Goal: Information Seeking & Learning: Check status

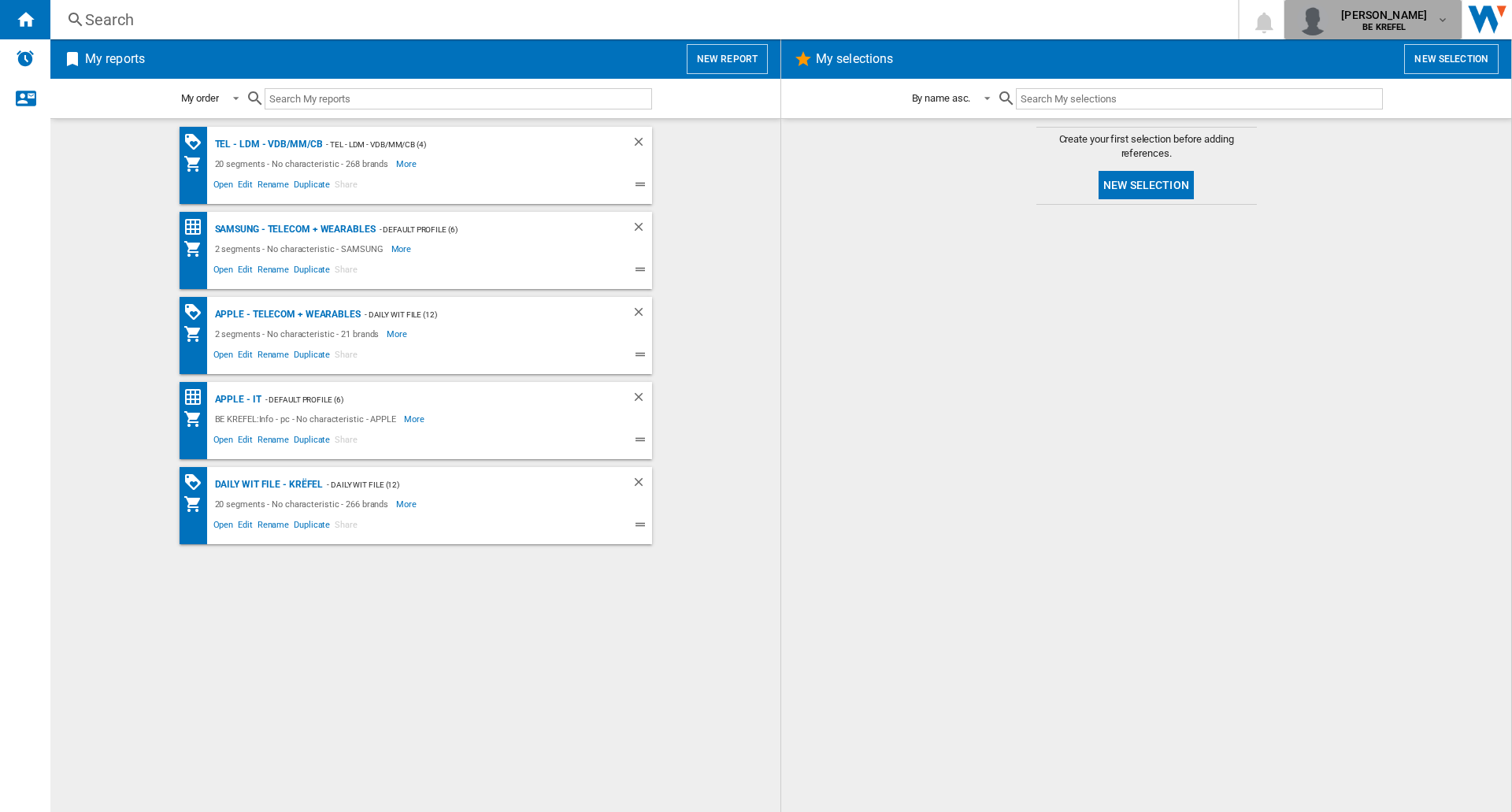
click at [1400, 23] on b "BE KREFEL" at bounding box center [1384, 27] width 44 height 11
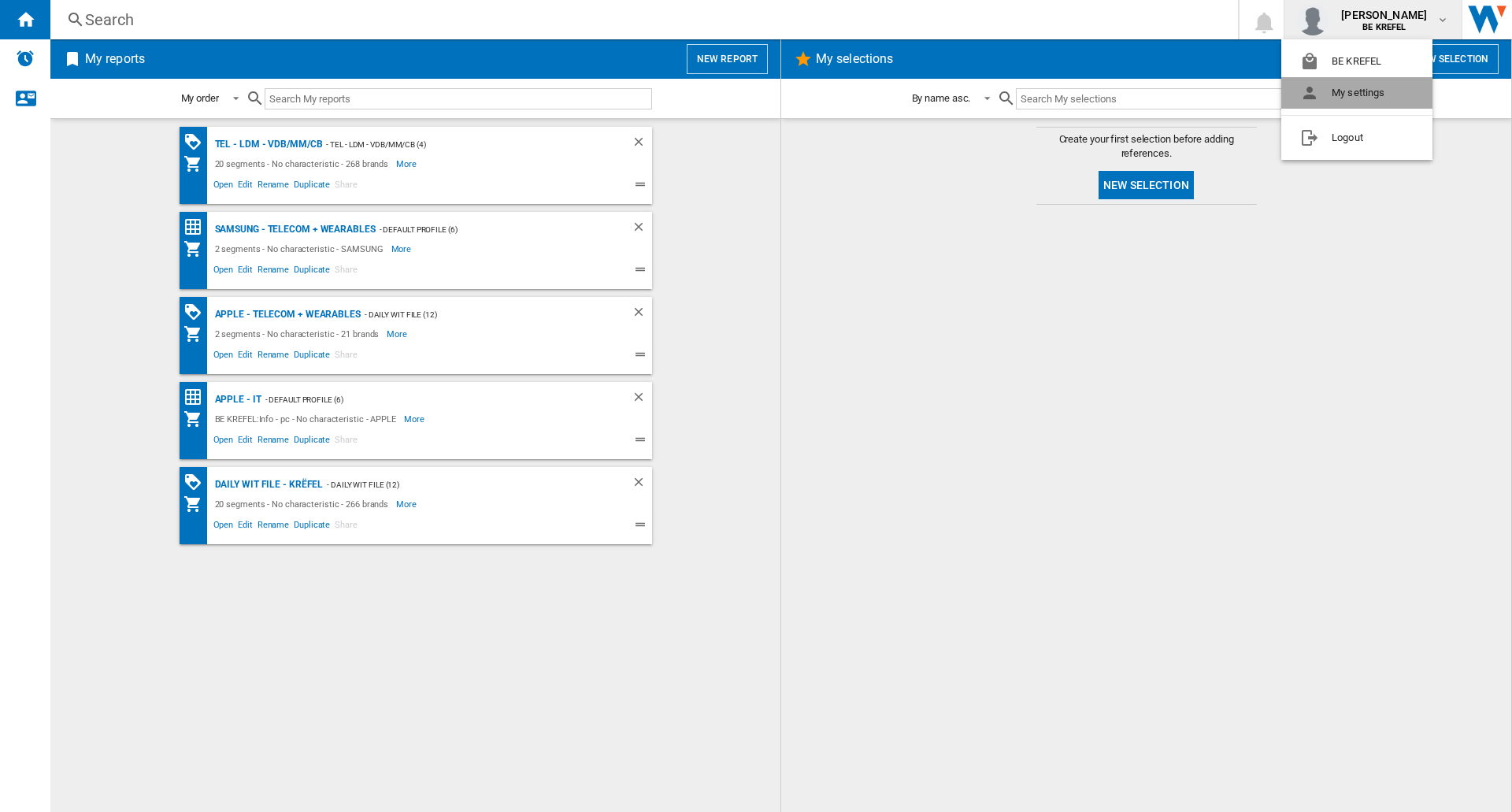
click at [1378, 101] on button "My settings" at bounding box center [1357, 92] width 151 height 32
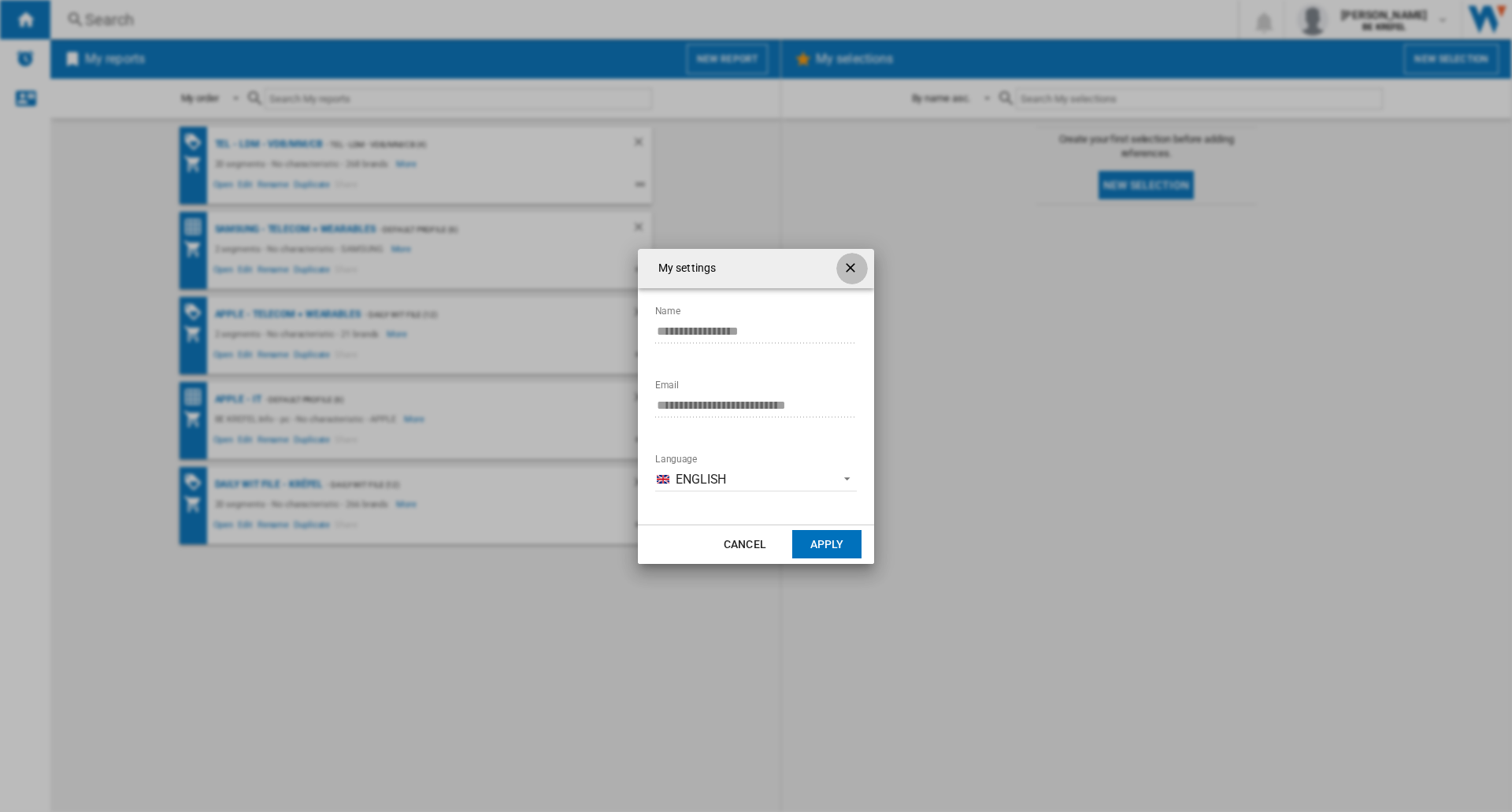
click at [852, 268] on ng-md-icon "getI18NText('BUTTONS.CLOSE_DIALOG')" at bounding box center [851, 269] width 19 height 19
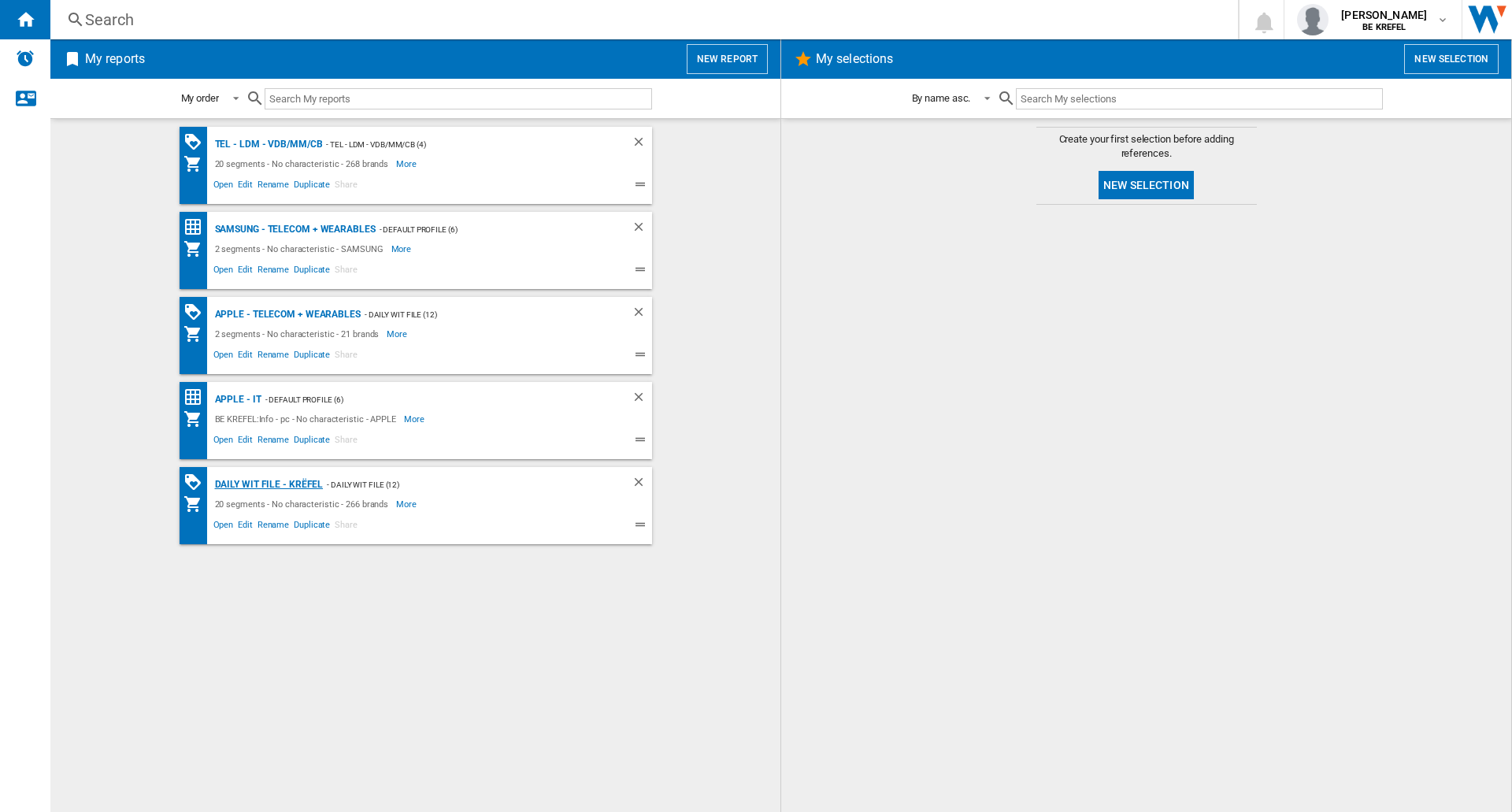
click at [297, 484] on div "Daily WIT file - Krëfel" at bounding box center [267, 484] width 112 height 19
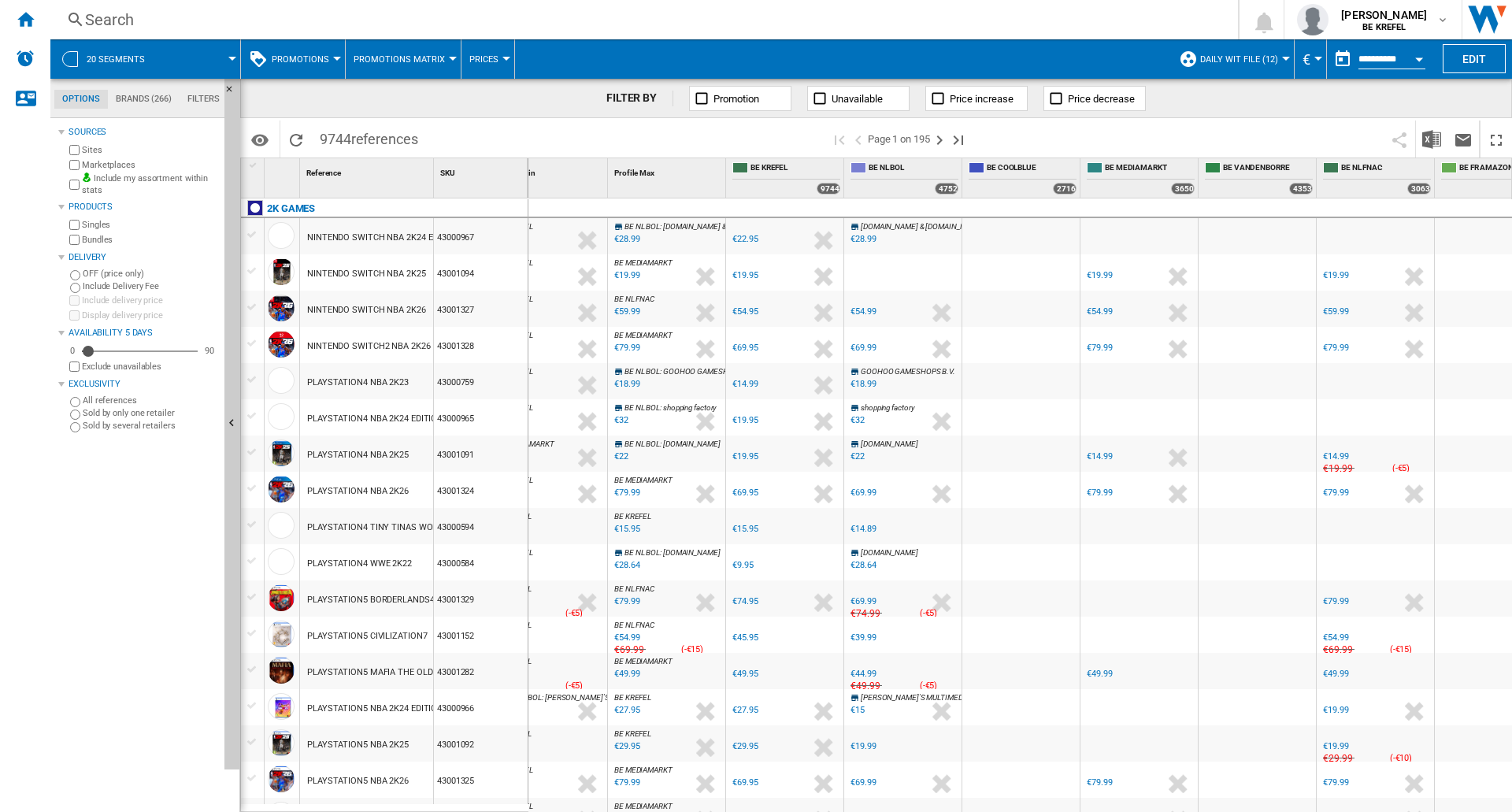
scroll to position [0, 167]
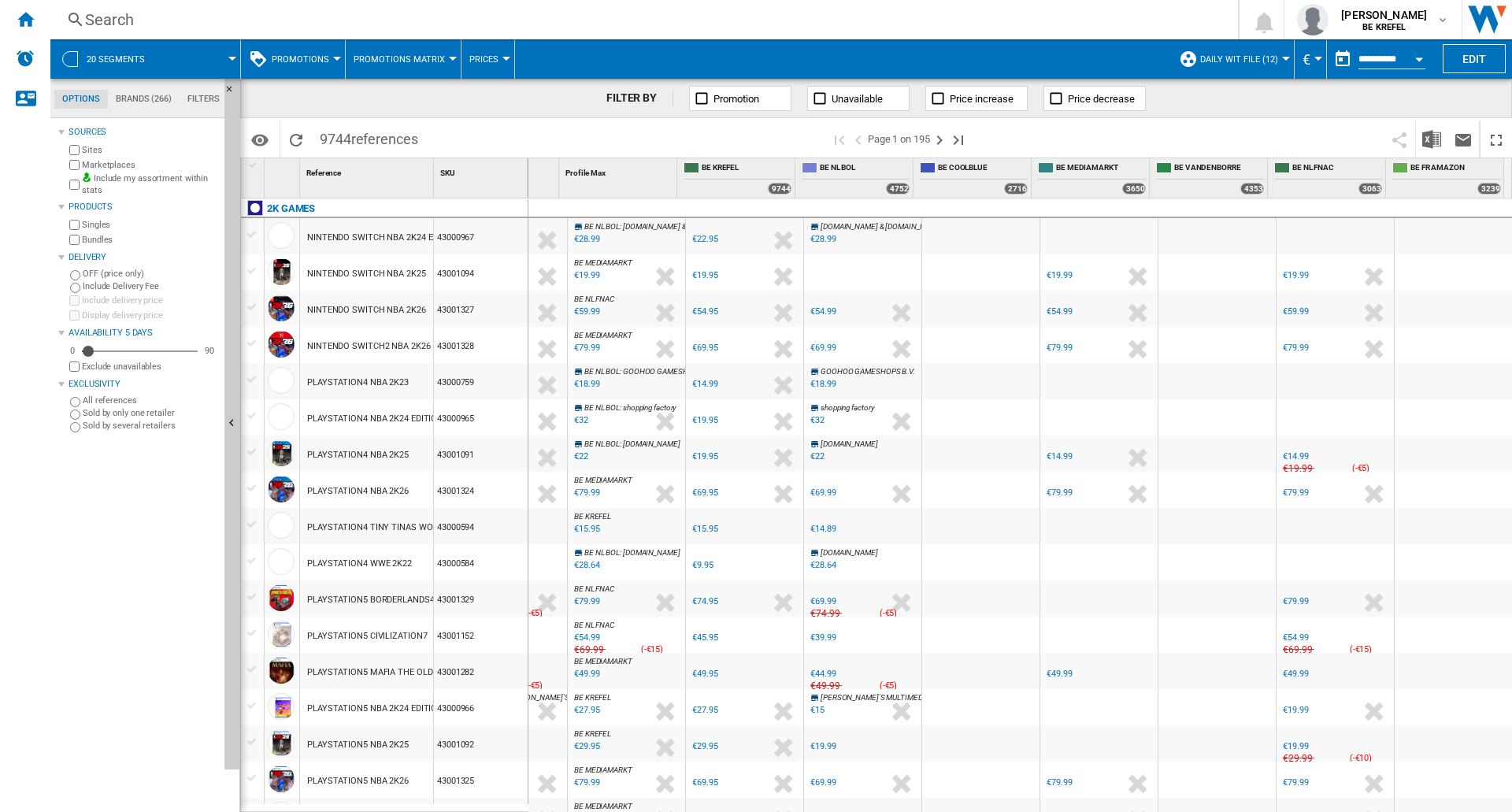
click at [348, 29] on div "Search" at bounding box center [641, 19] width 1113 height 22
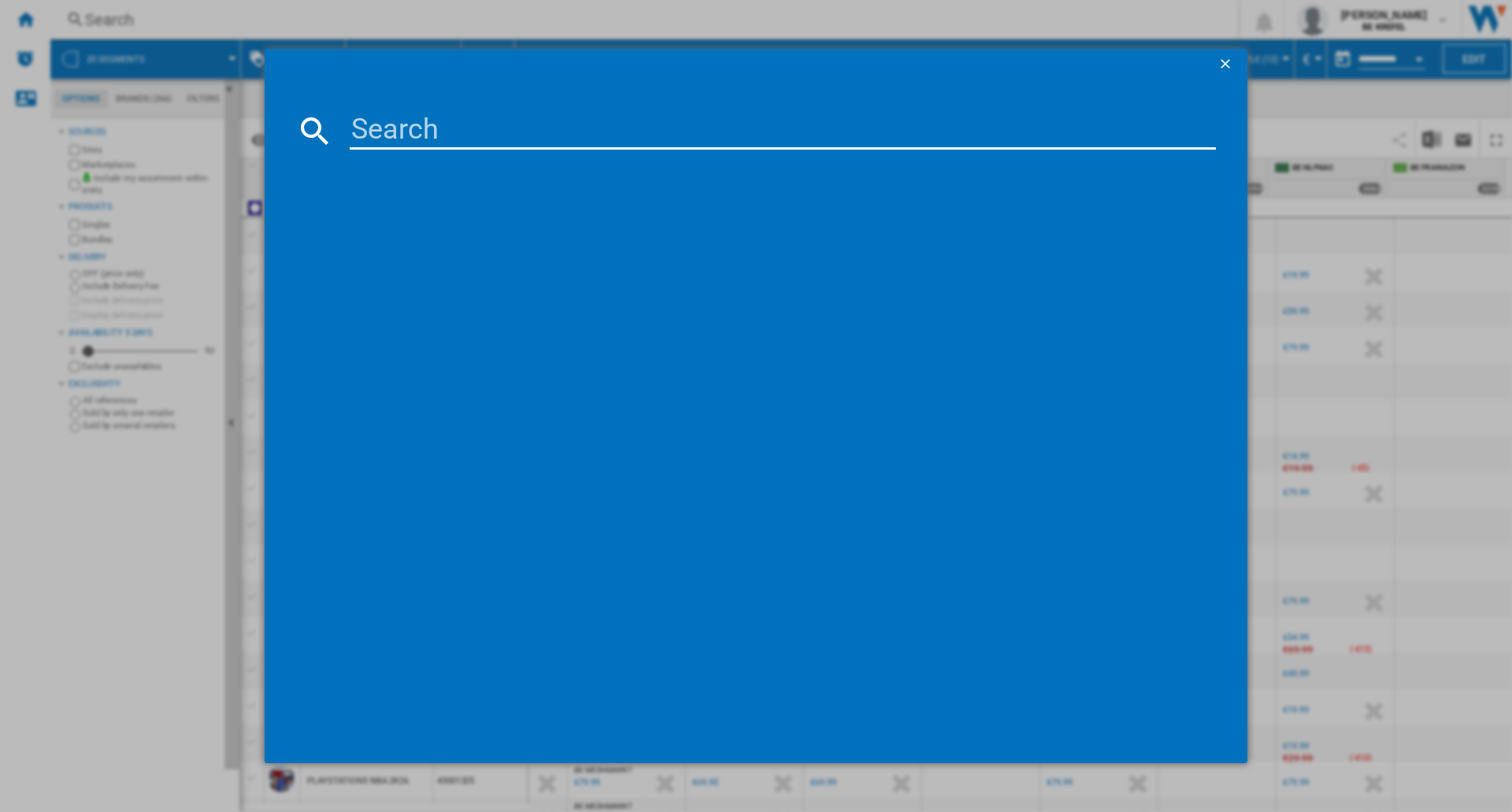
click at [351, 17] on div at bounding box center [756, 406] width 1512 height 812
click at [423, 127] on input at bounding box center [783, 130] width 867 height 38
type input "55s95F"
click at [424, 241] on div "SAMSUNG QE55S95F NOIR 55"" at bounding box center [764, 232] width 895 height 25
click at [464, 231] on div "SAMSUNG QE55S95F NOIR 55"" at bounding box center [767, 233] width 851 height 15
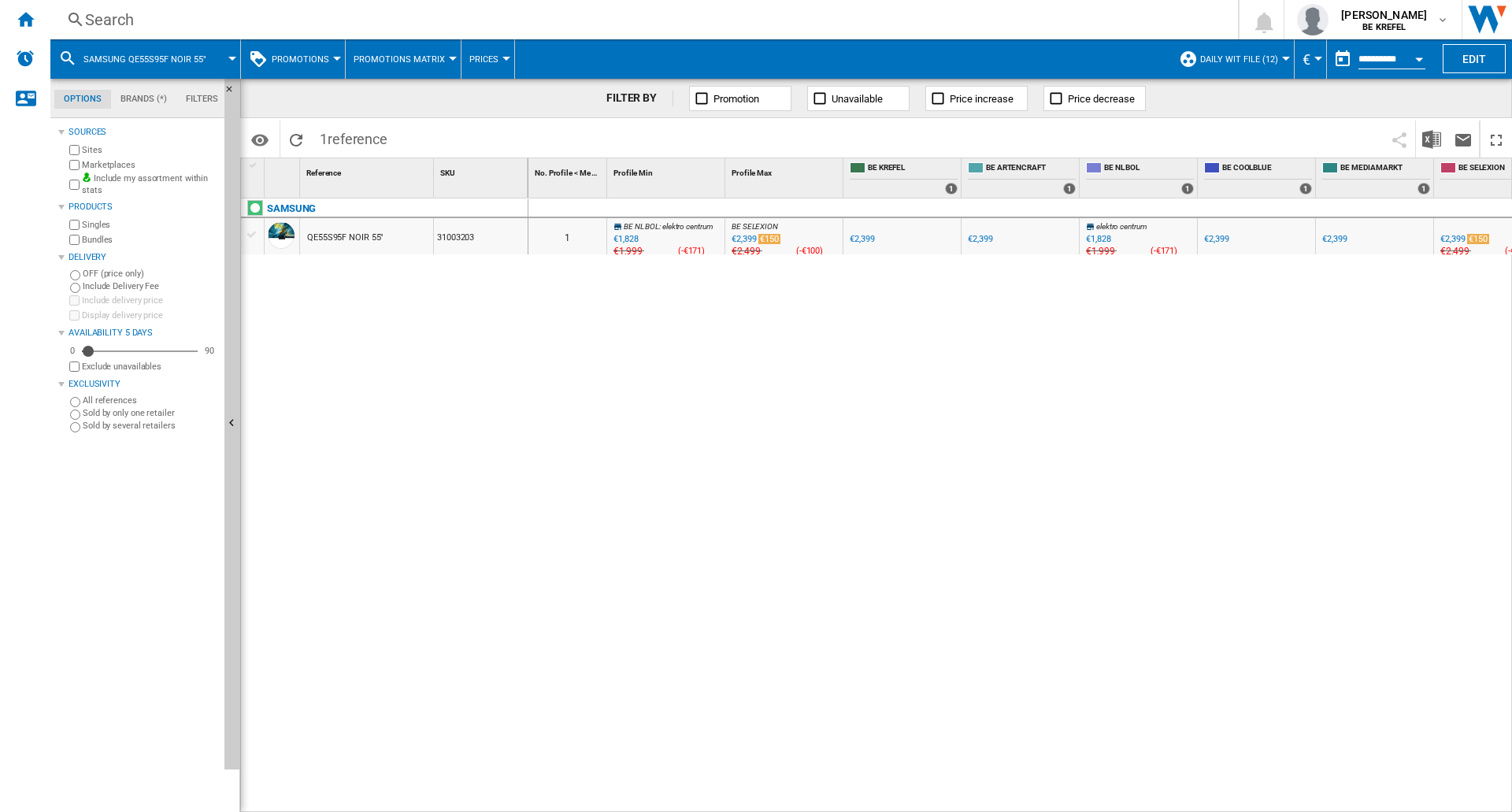
click at [355, 233] on div "QE55S95F NOIR 55"" at bounding box center [345, 238] width 76 height 36
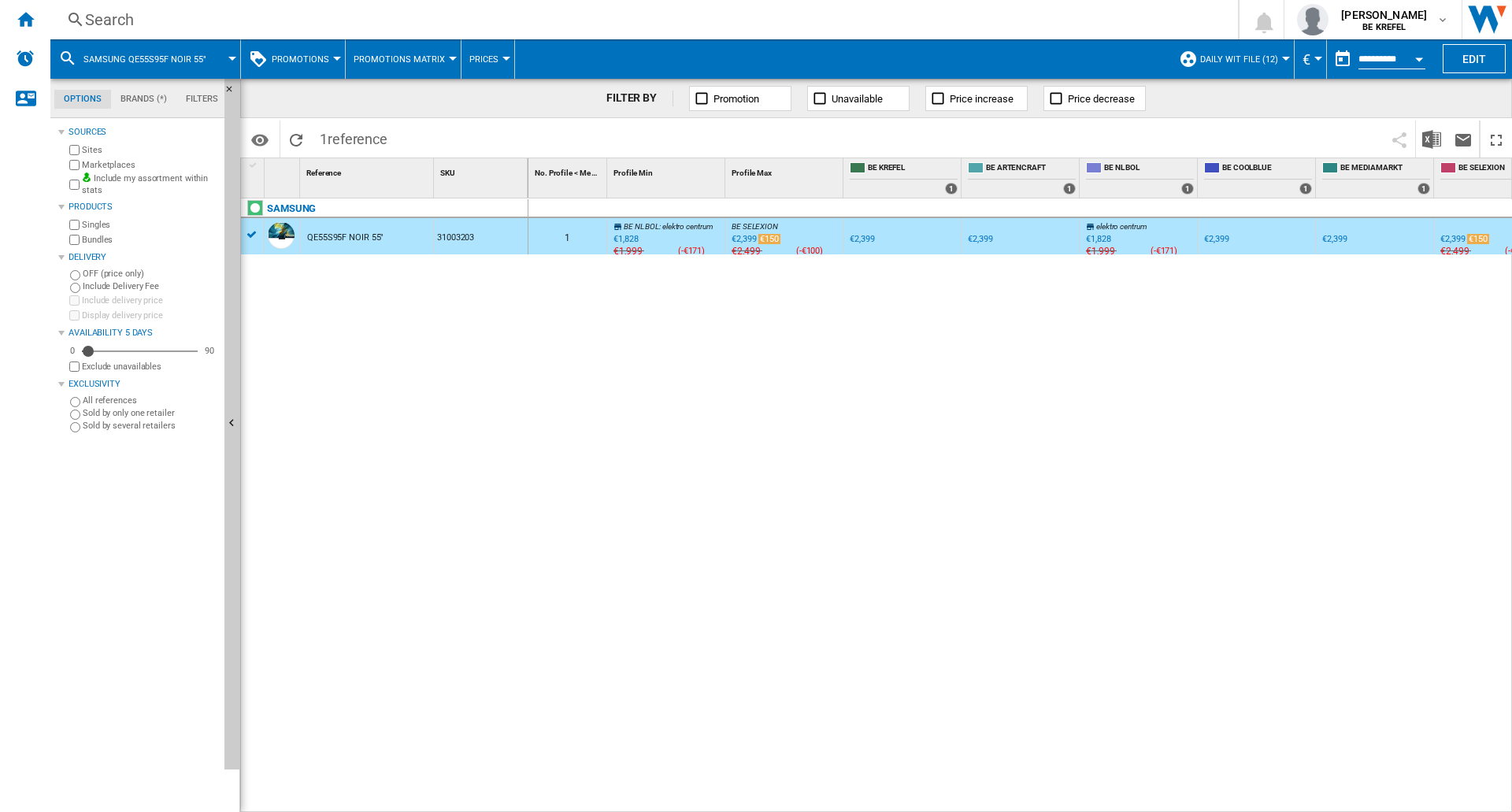
click at [335, 56] on button "Promotions" at bounding box center [304, 59] width 65 height 40
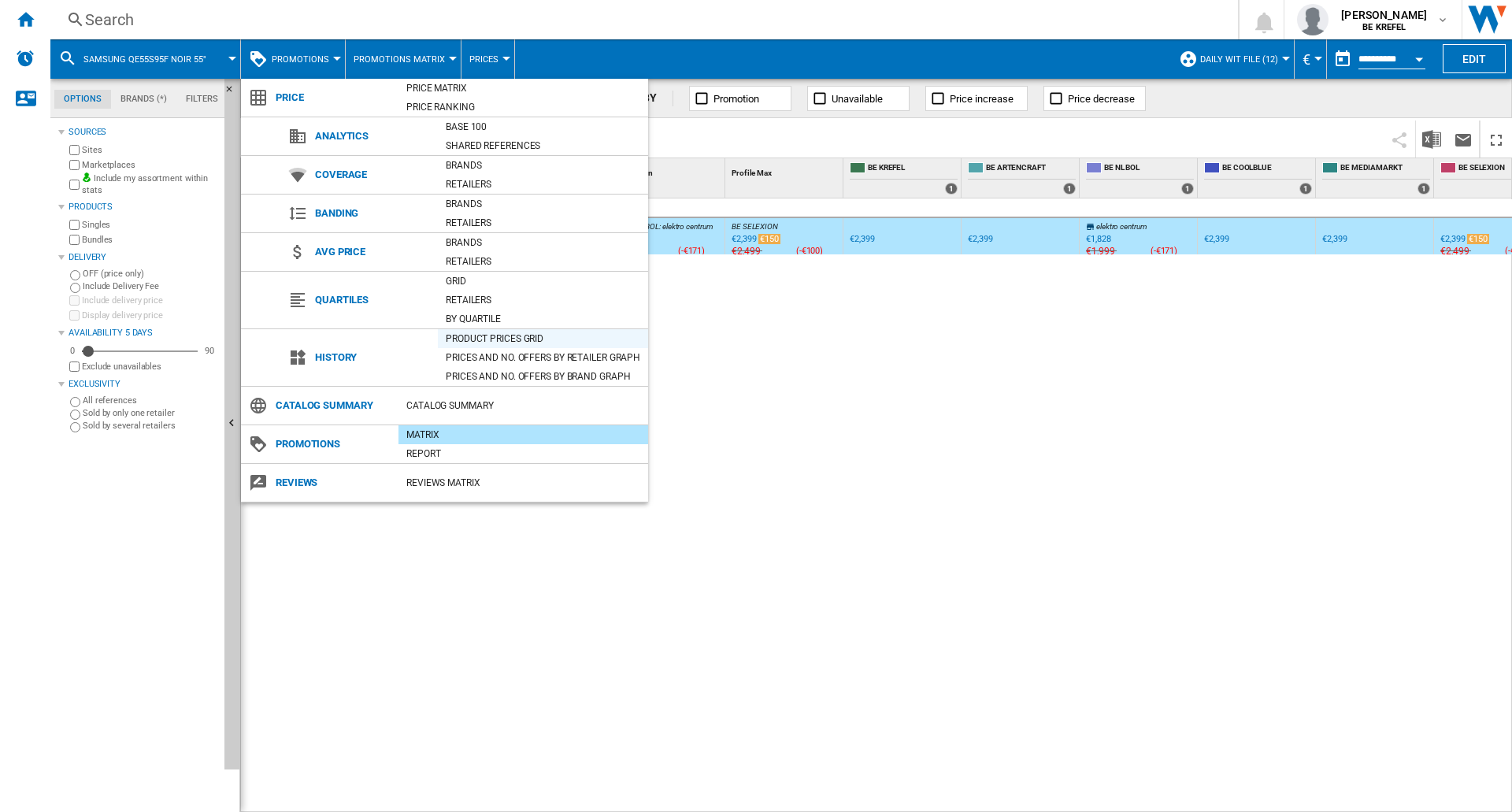
click at [523, 341] on div "Product prices grid" at bounding box center [543, 338] width 210 height 15
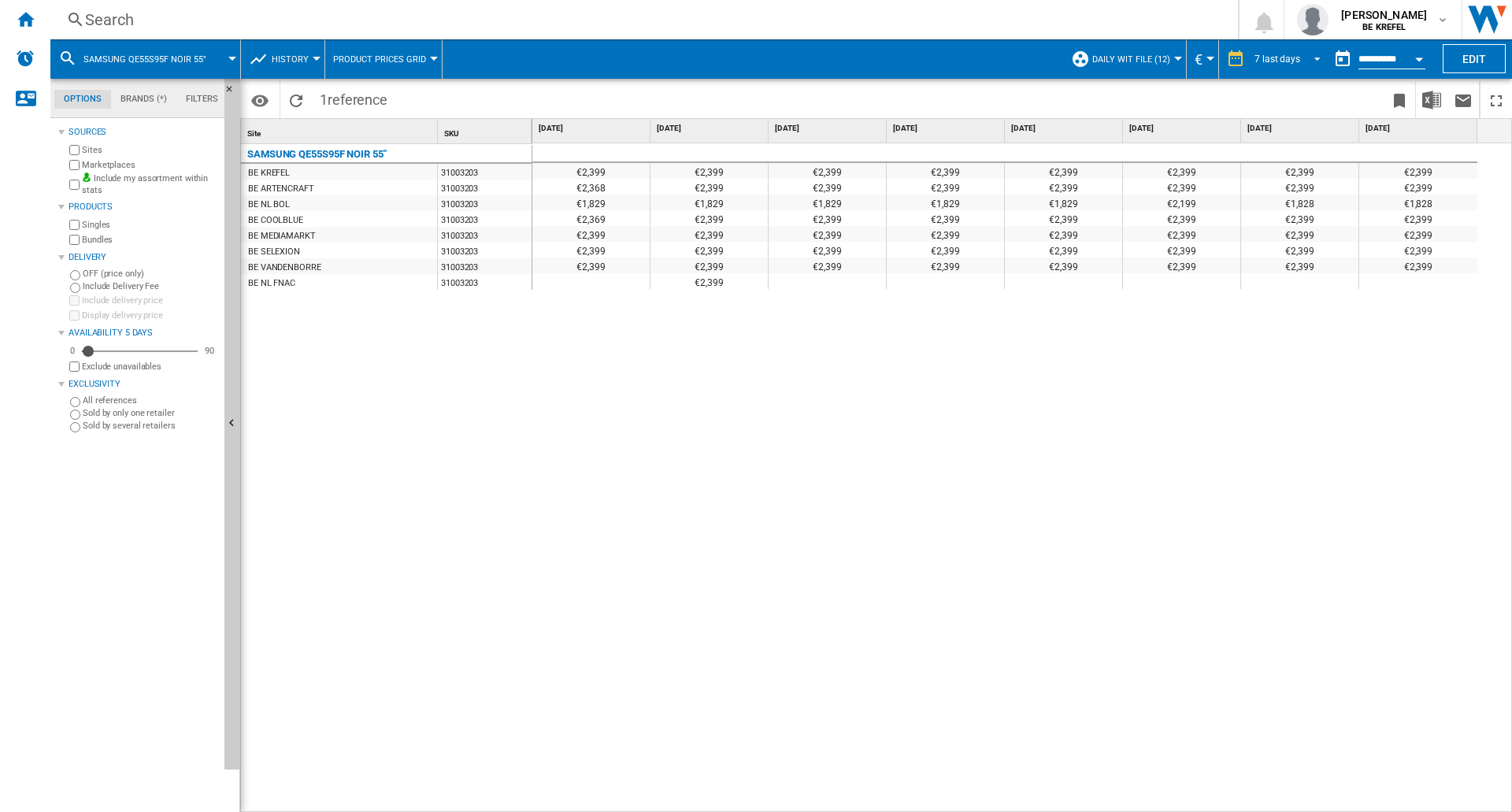
click at [1310, 49] on md-select-value "7 last days" at bounding box center [1290, 58] width 74 height 23
click at [1141, 372] on md-backdrop at bounding box center [756, 406] width 1512 height 812
click at [1282, 60] on div "7 last days" at bounding box center [1278, 59] width 46 height 11
click at [1292, 107] on div "21 last days" at bounding box center [1279, 108] width 51 height 14
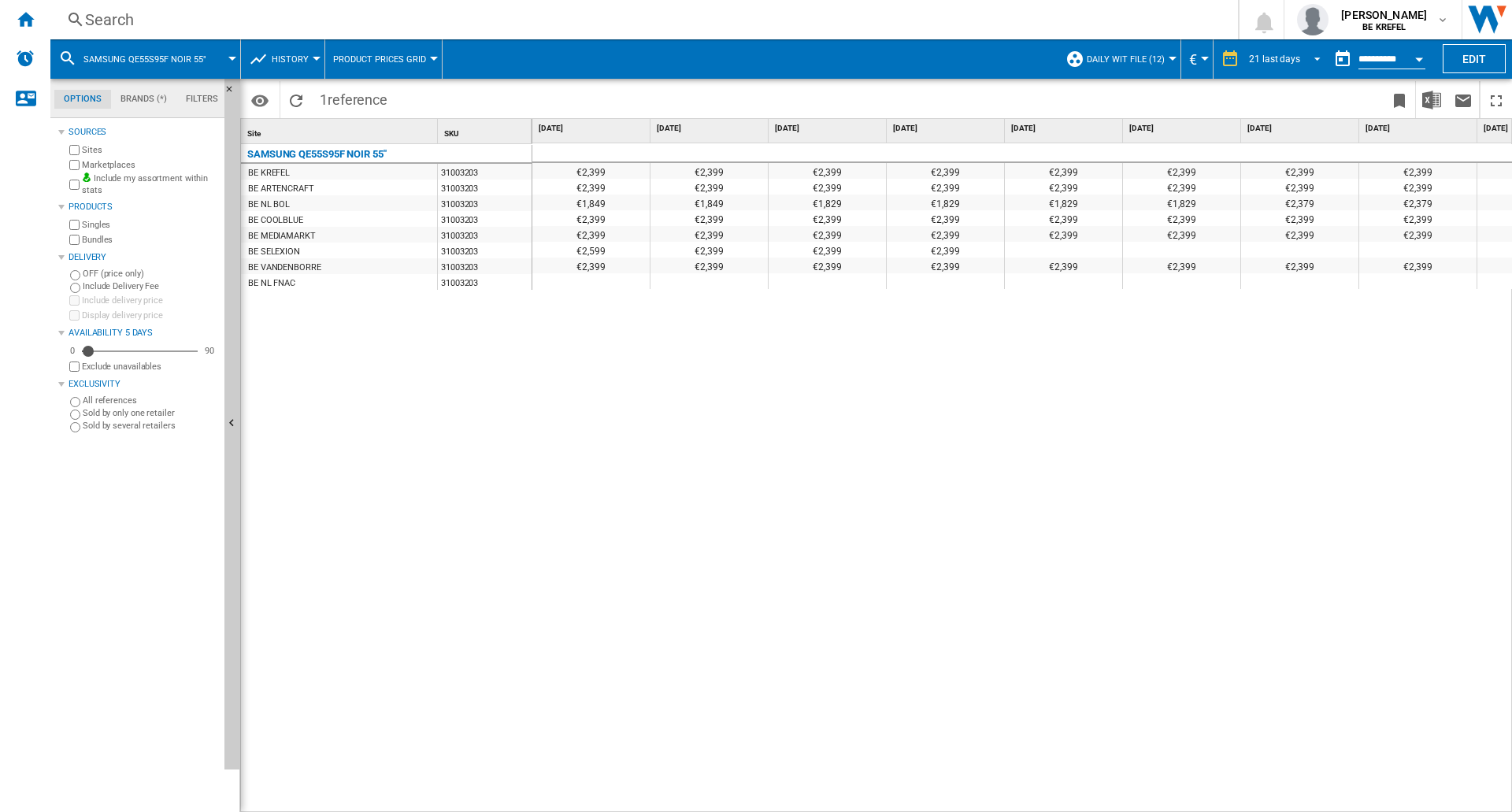
click at [1284, 57] on div "21 last days" at bounding box center [1274, 59] width 51 height 11
click at [1280, 132] on div "4 last weeks" at bounding box center [1276, 131] width 51 height 14
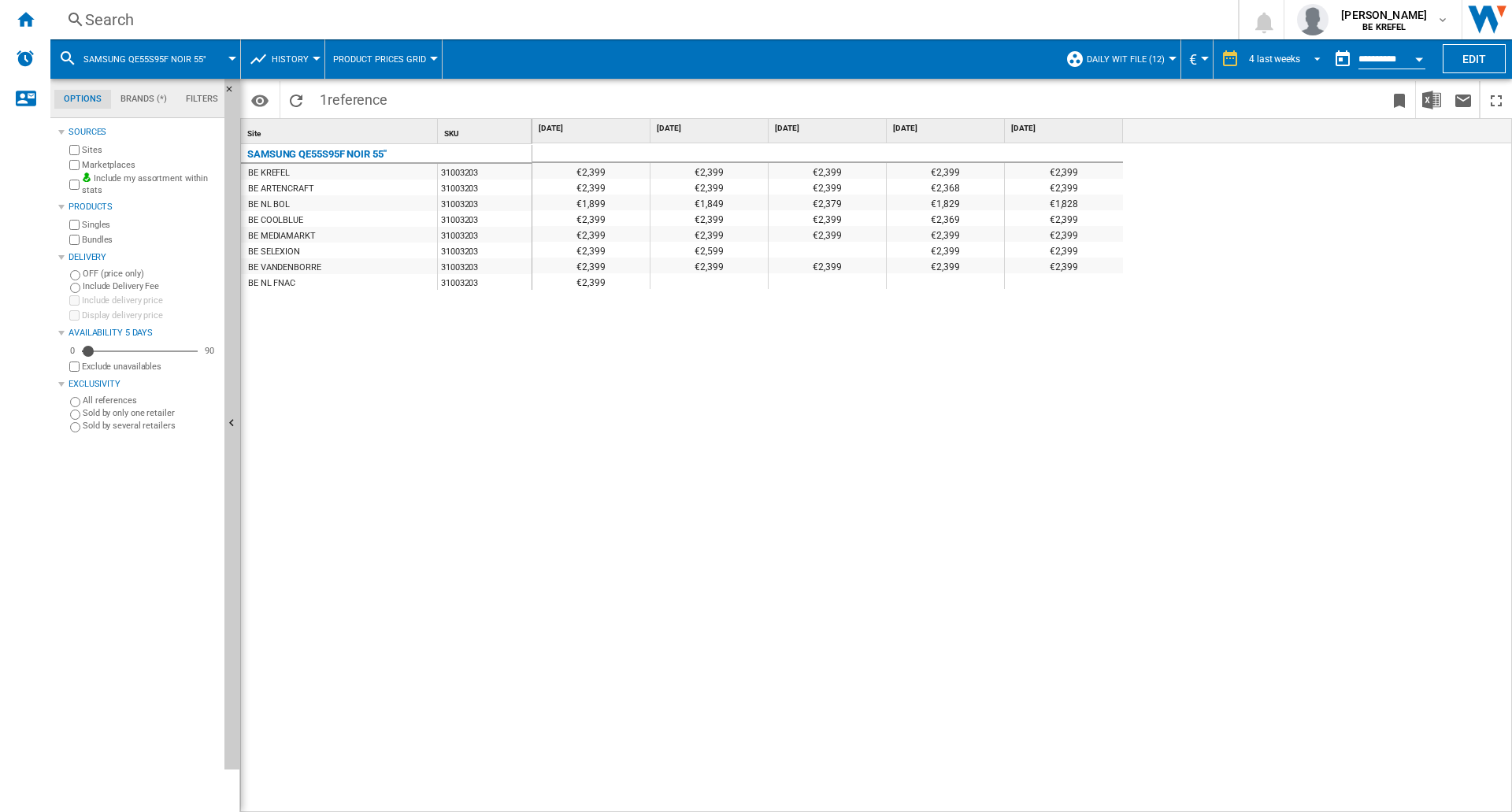
click at [1288, 51] on md-select-value "4 last weeks" at bounding box center [1287, 58] width 79 height 23
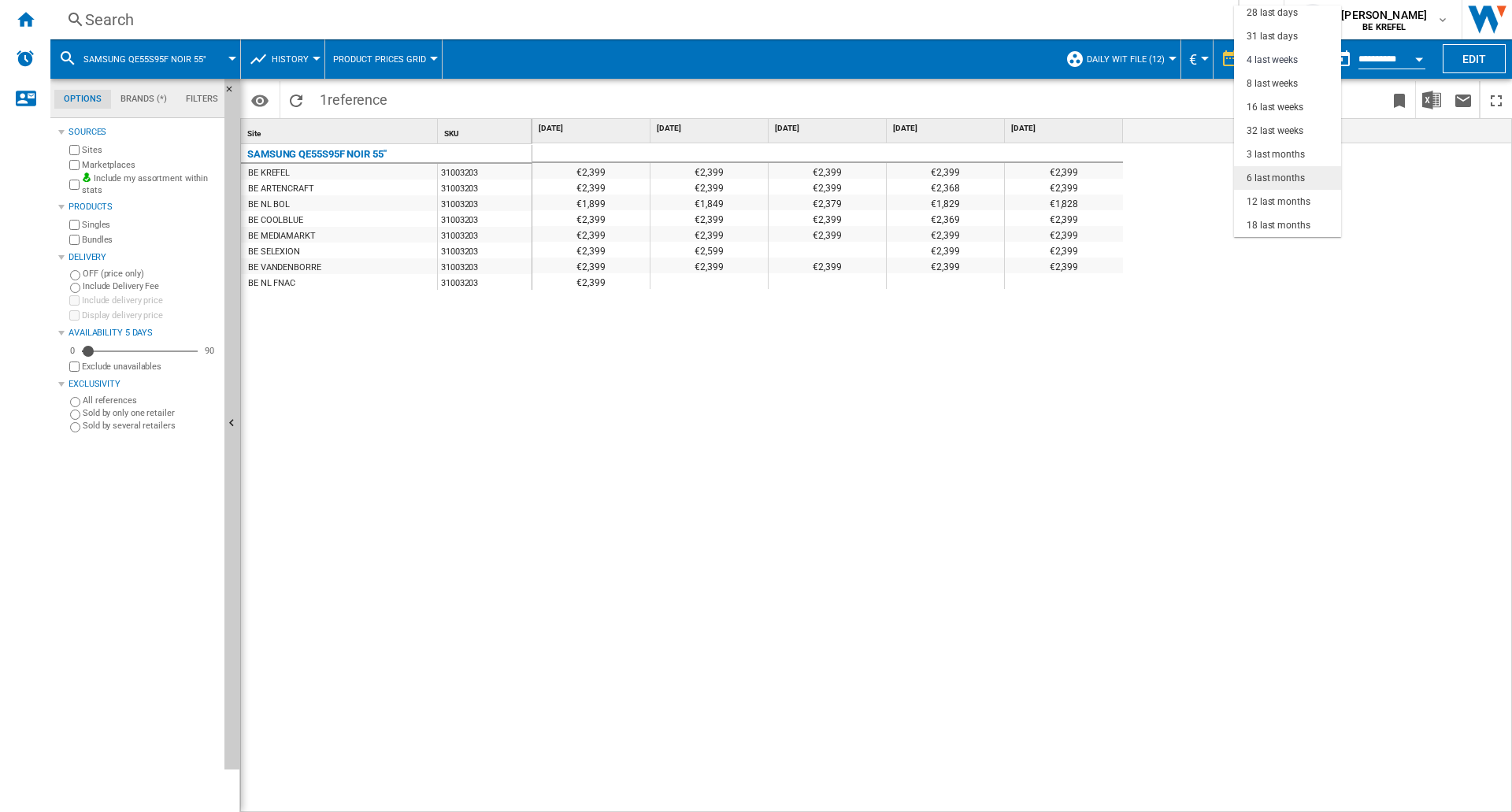
click at [1289, 175] on div "6 last months" at bounding box center [1276, 178] width 58 height 14
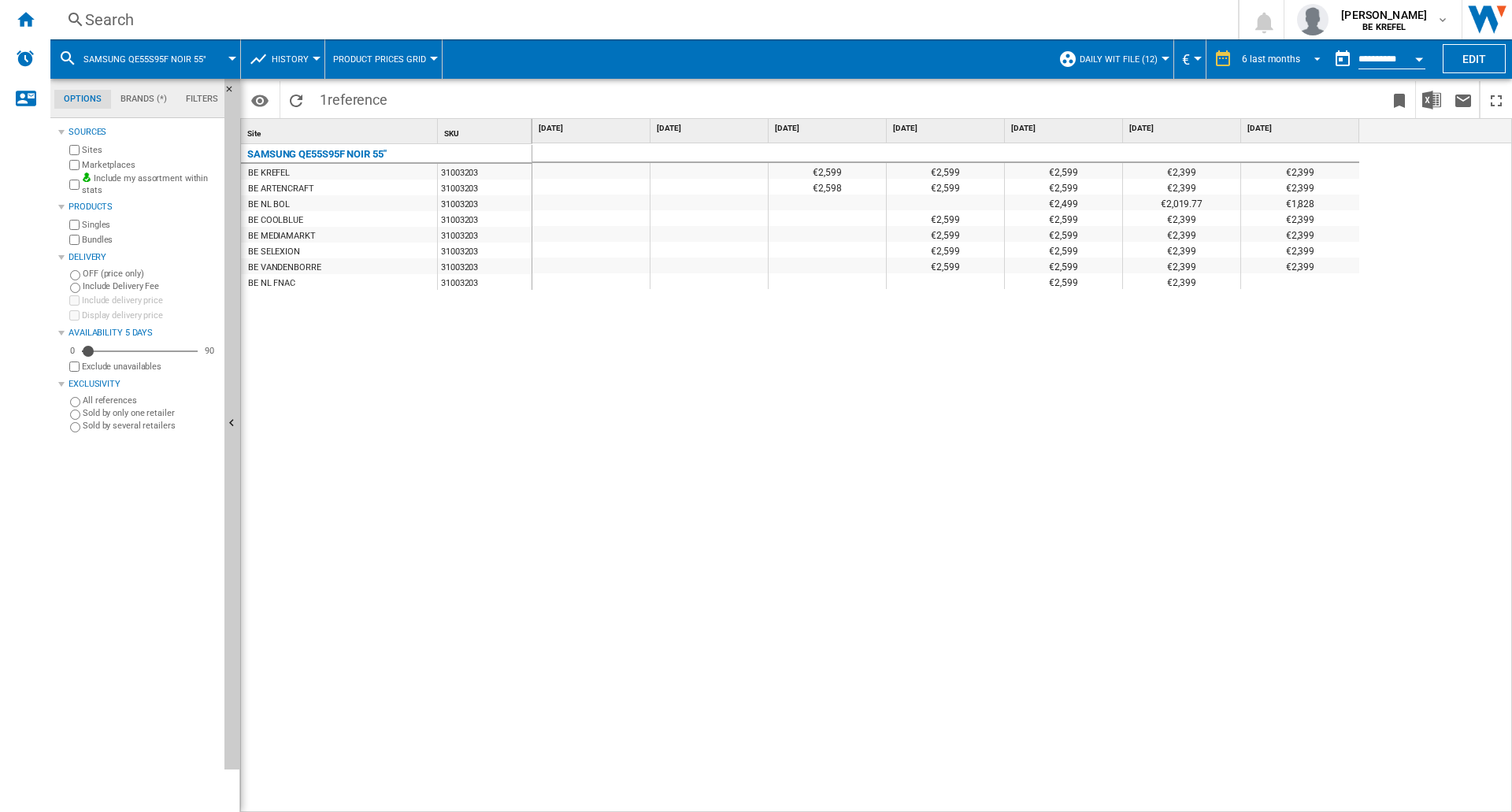
click at [1276, 57] on div "6 last months" at bounding box center [1271, 59] width 58 height 11
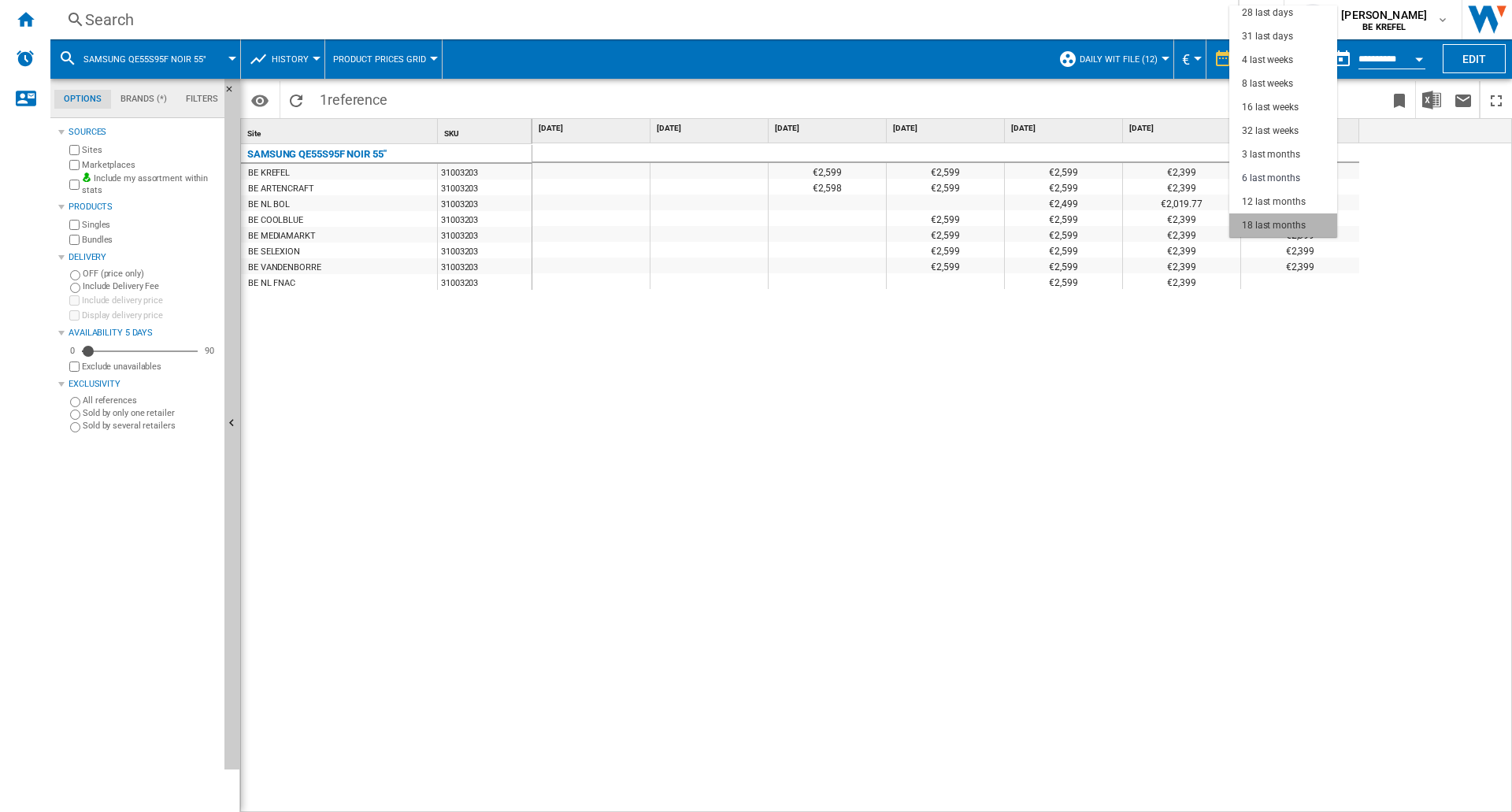
click at [1291, 225] on div "18 last months" at bounding box center [1273, 226] width 64 height 14
